Goal: Find specific page/section: Find specific page/section

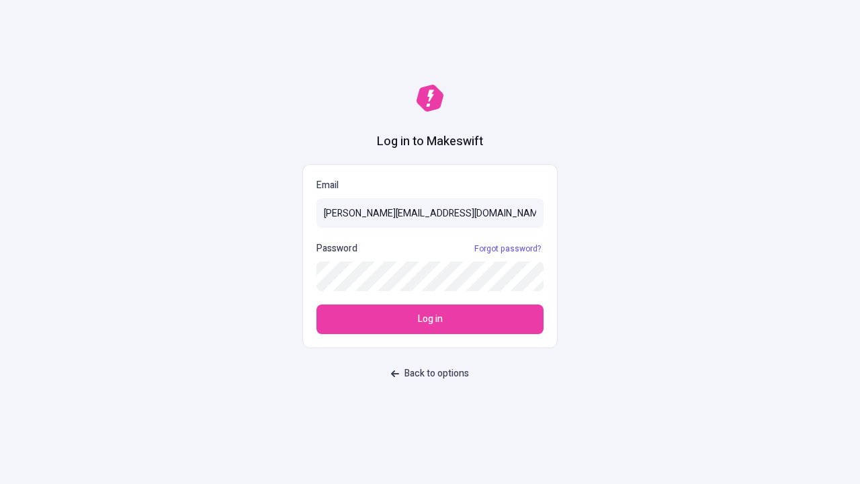
type input "[PERSON_NAME][EMAIL_ADDRESS][DOMAIN_NAME]"
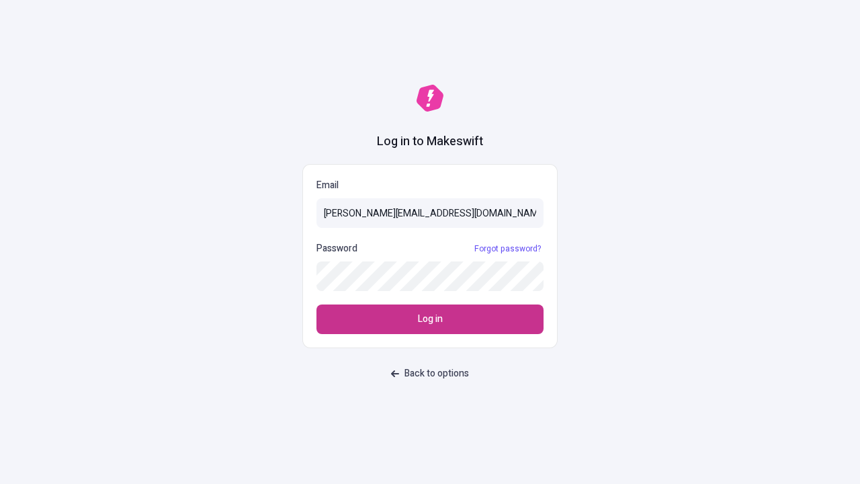
click at [430, 319] on span "Log in" at bounding box center [430, 319] width 25 height 15
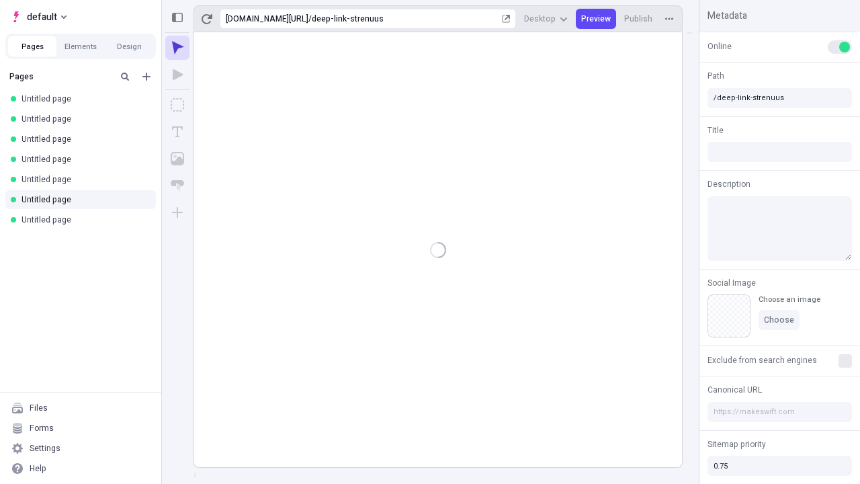
type input "/deep-link-strenuus"
click at [38, 17] on span "default" at bounding box center [42, 17] width 30 height 16
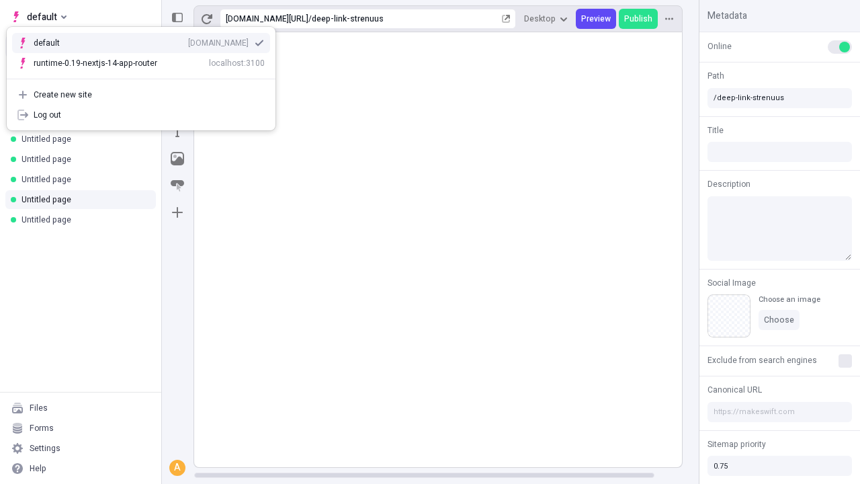
click at [188, 40] on div "[DOMAIN_NAME]" at bounding box center [218, 43] width 61 height 11
click at [129, 46] on button "Design" at bounding box center [129, 46] width 48 height 20
